Goal: Task Accomplishment & Management: Manage account settings

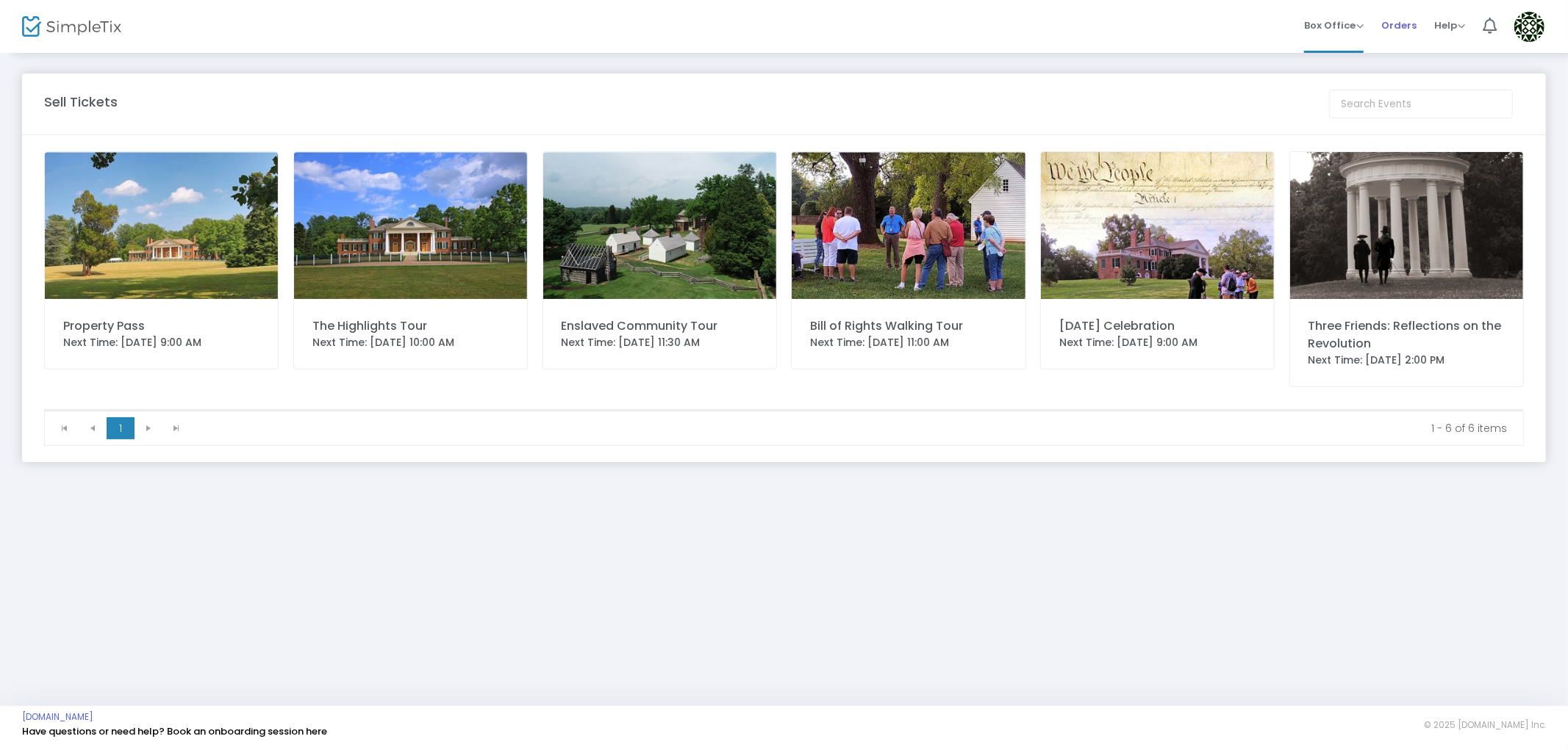
click at [1390, 24] on span "Orders" at bounding box center [1399, 25] width 35 height 37
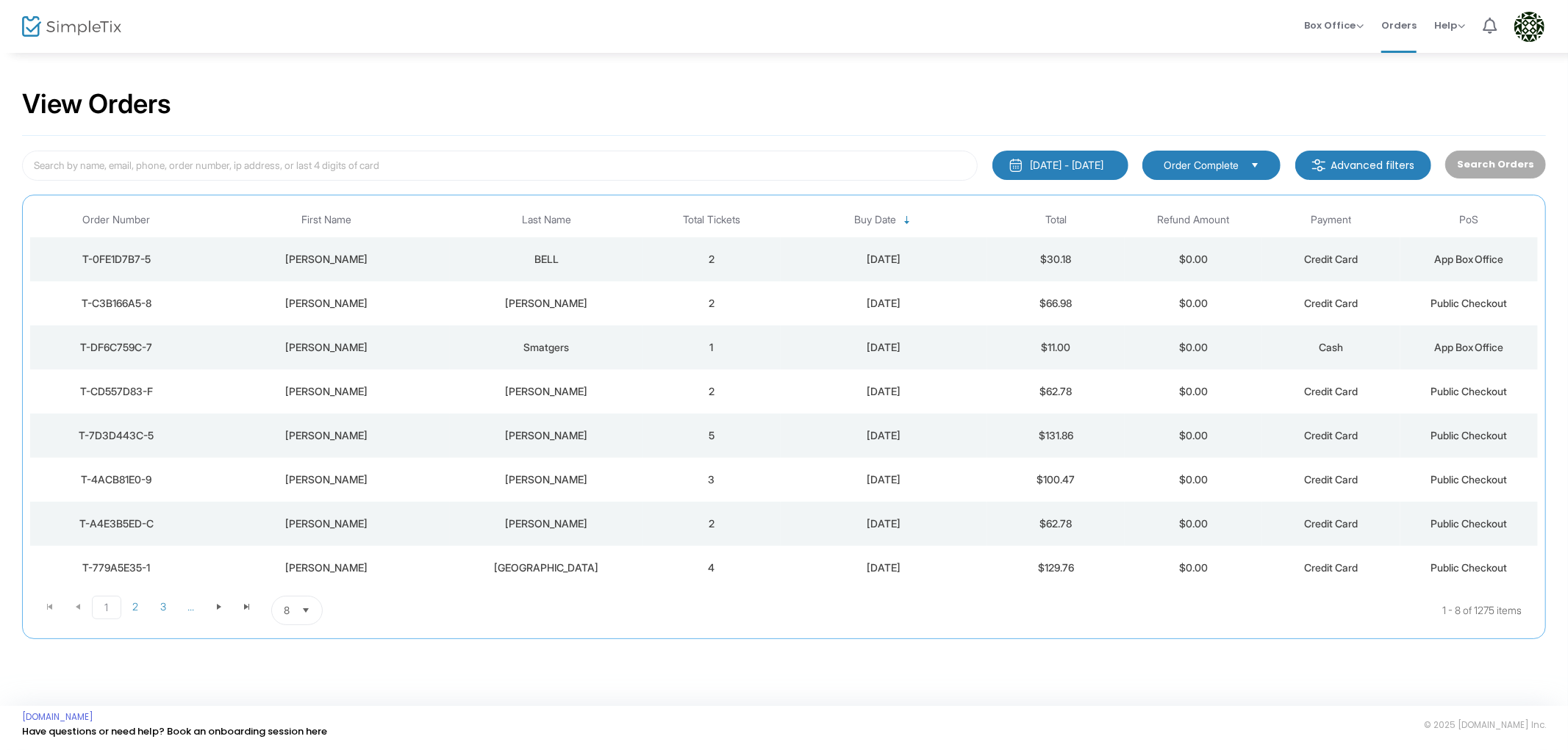
click at [417, 267] on td "[PERSON_NAME]" at bounding box center [326, 259] width 247 height 44
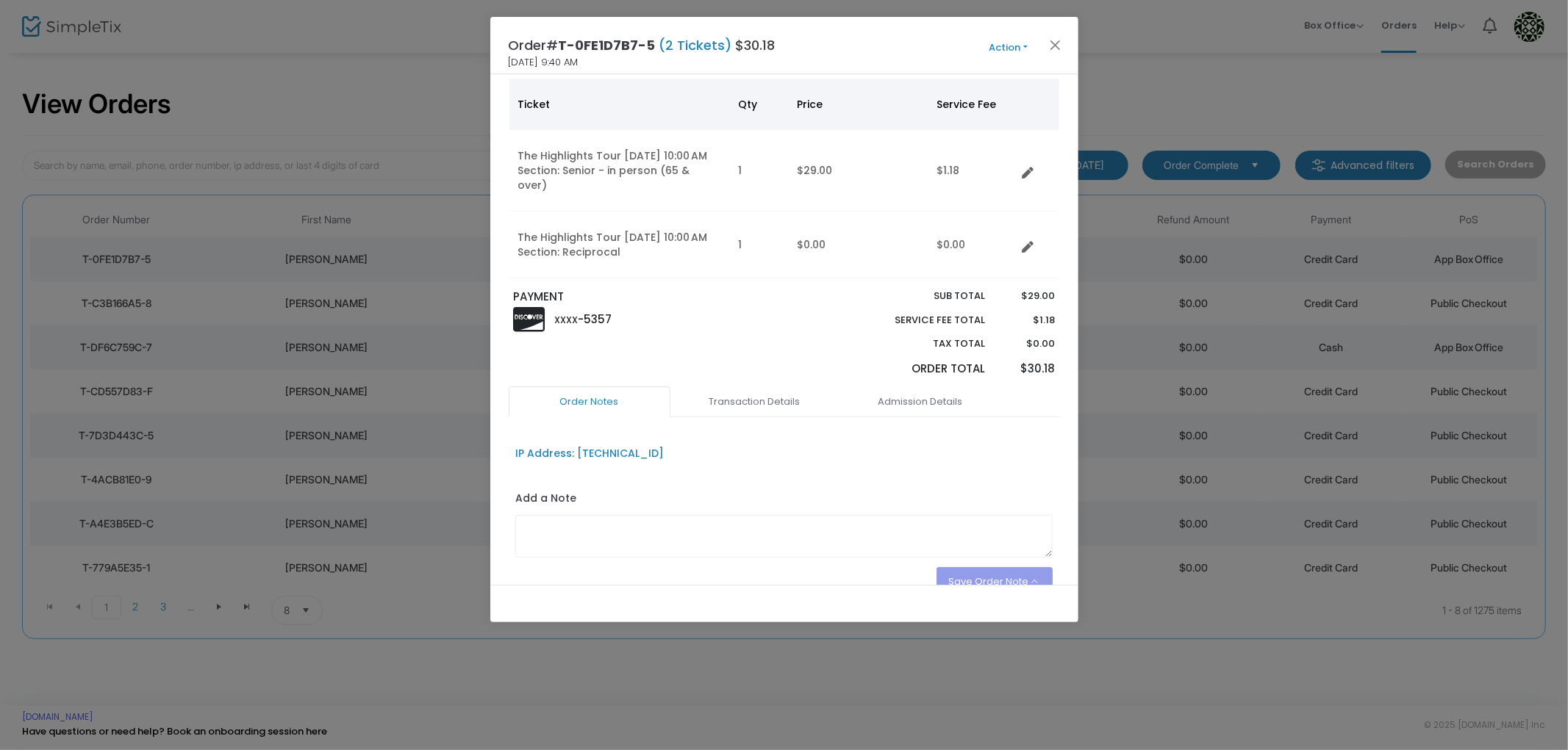
scroll to position [148, 0]
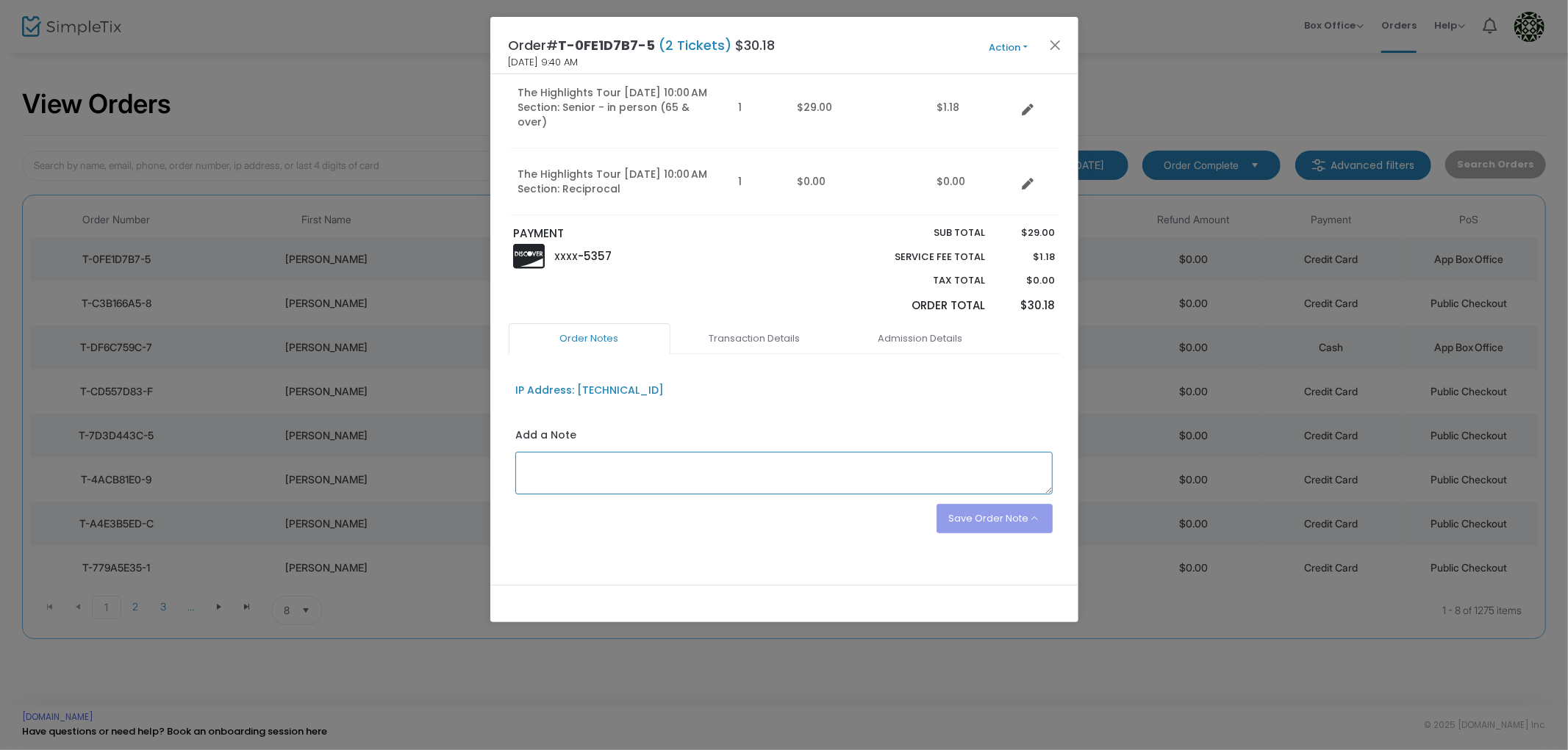
drag, startPoint x: 582, startPoint y: 449, endPoint x: 573, endPoint y: 454, distance: 10.3
click at [579, 452] on textarea at bounding box center [784, 473] width 537 height 43
type textarea "Reciprocal ticket--works at [GEOGRAPHIC_DATA]. LA"
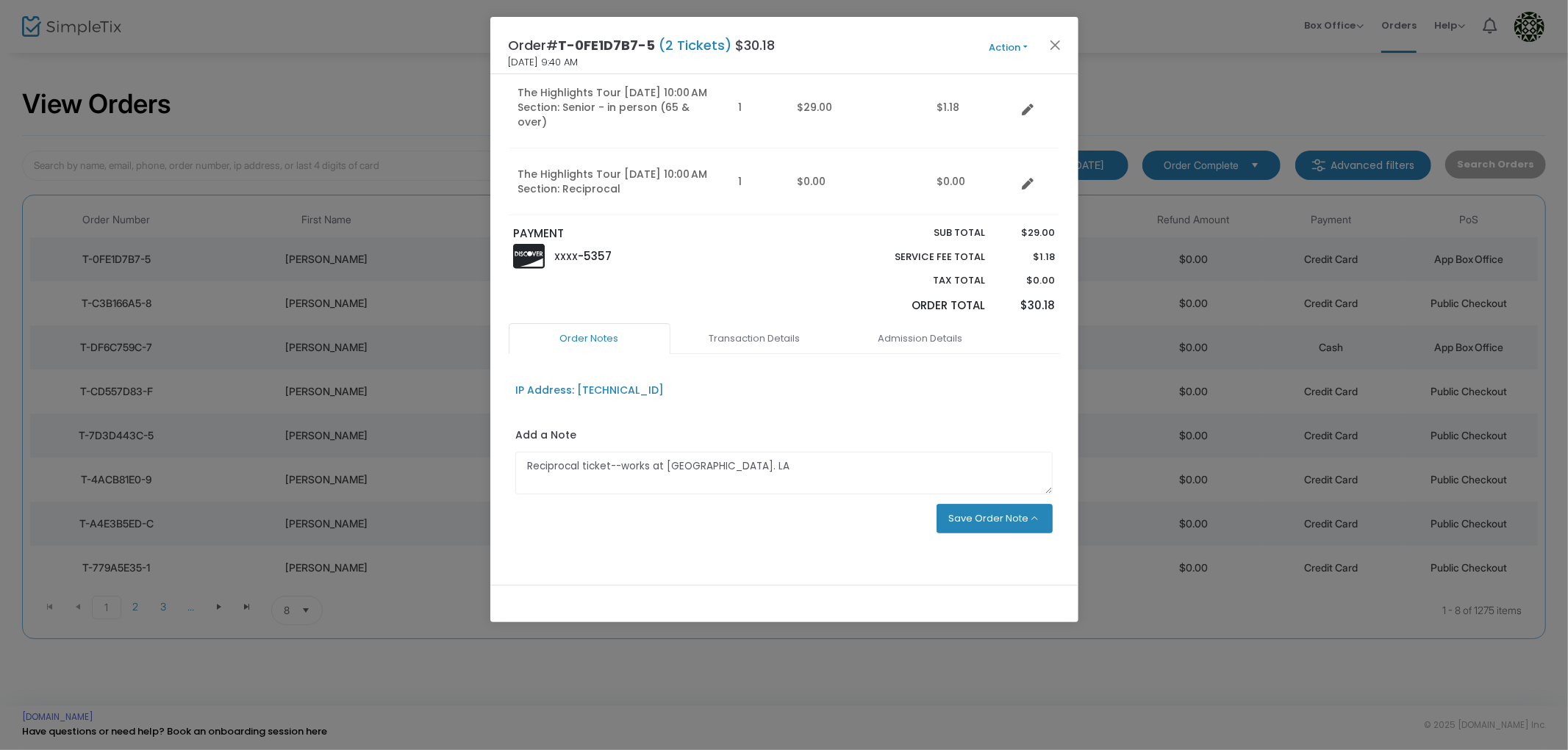
click at [1020, 507] on button "Save Order Note" at bounding box center [995, 519] width 116 height 30
click at [988, 478] on li "Save as an order note" at bounding box center [979, 483] width 147 height 28
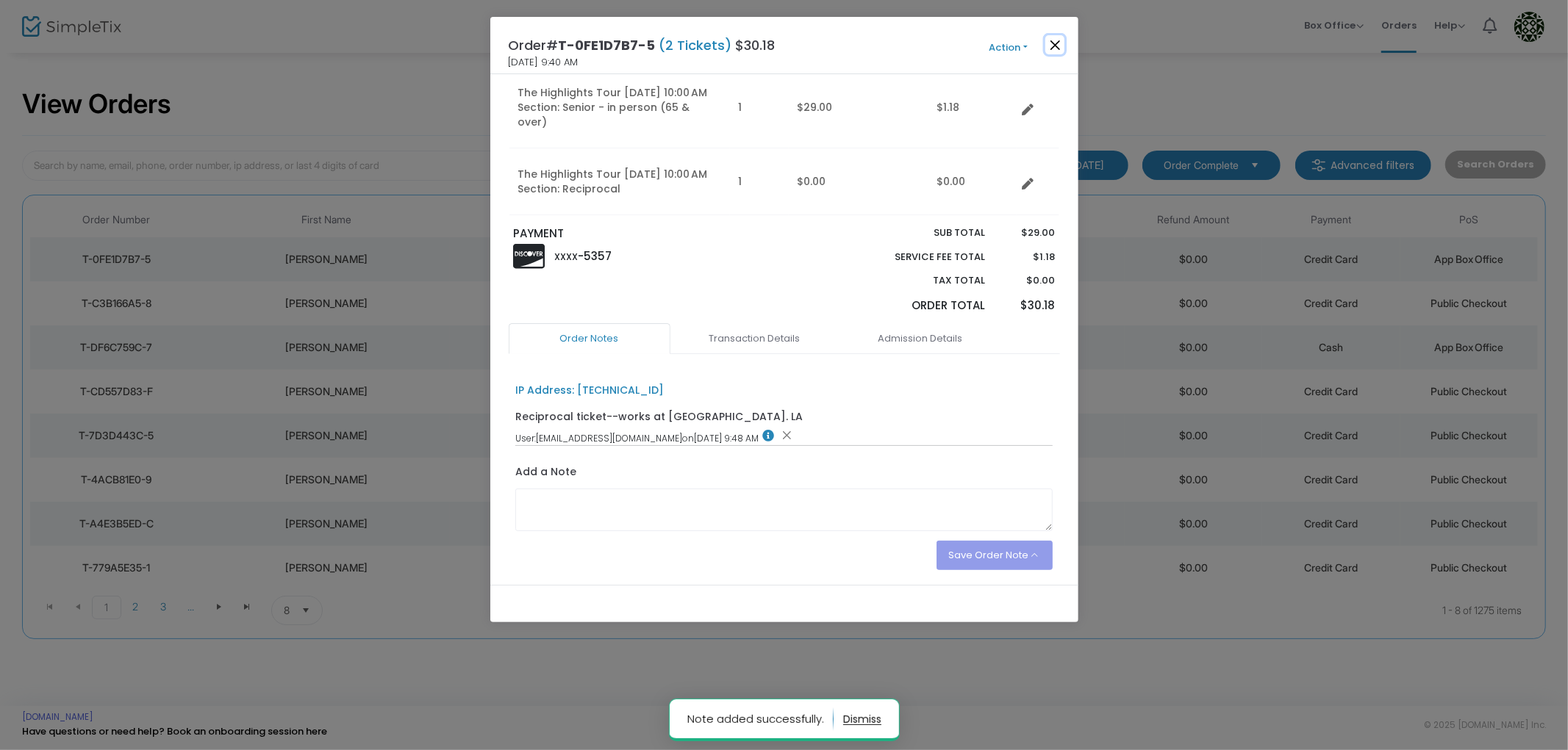
click at [1056, 37] on button "Close" at bounding box center [1054, 44] width 19 height 19
